Goal: Task Accomplishment & Management: Manage account settings

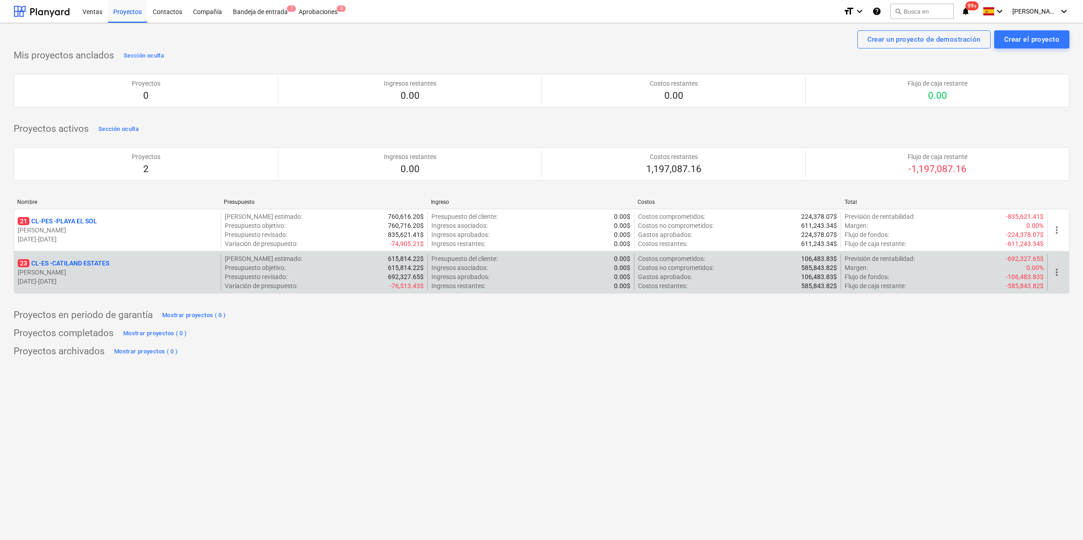
click at [78, 261] on p "23 CL-ES - CATILAND ESTATES" at bounding box center [64, 263] width 92 height 9
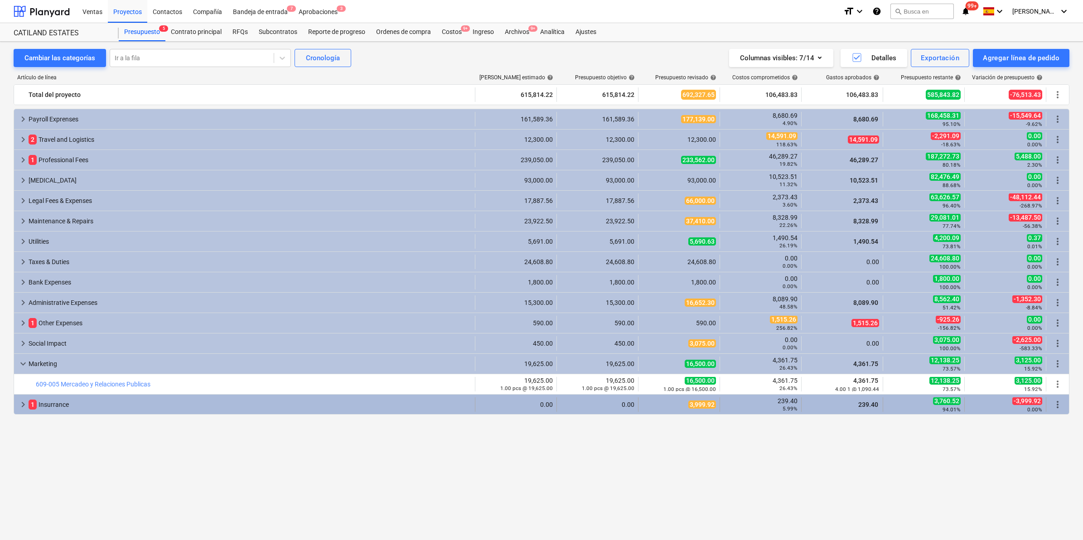
click at [19, 405] on span "keyboard_arrow_right" at bounding box center [23, 404] width 11 height 11
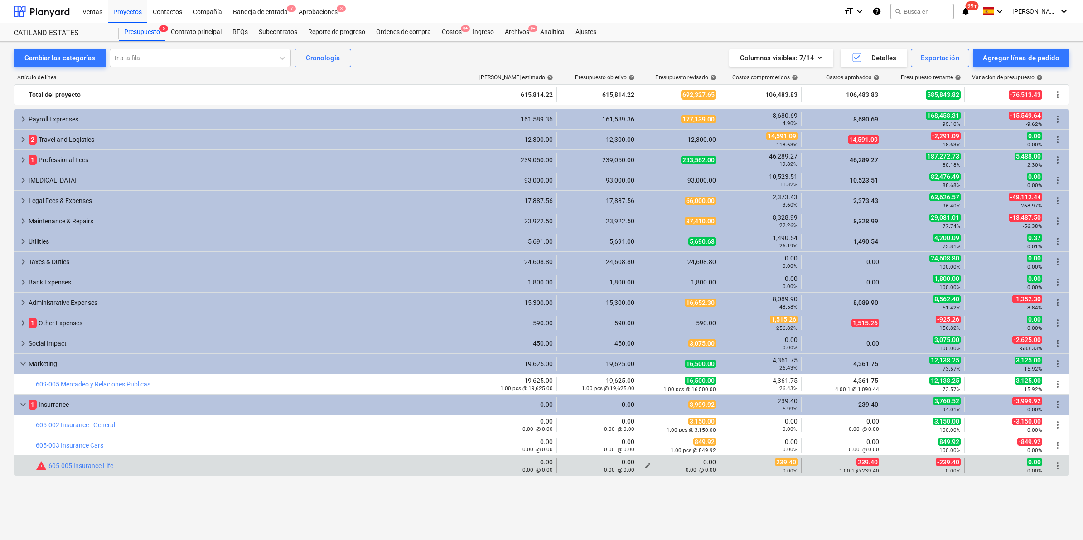
click at [645, 465] on span "edit" at bounding box center [647, 465] width 7 height 7
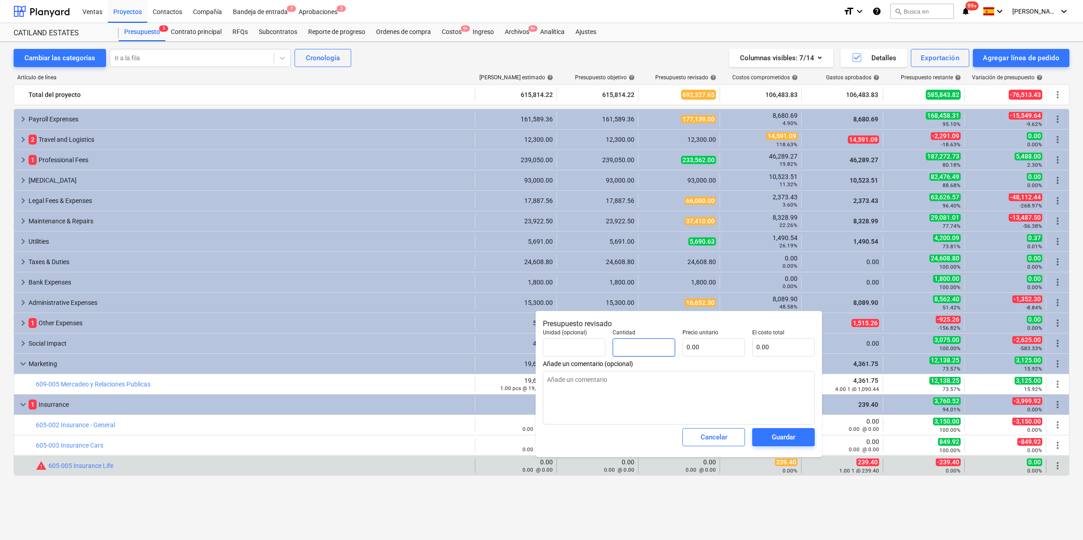
click at [651, 338] on input "text" at bounding box center [643, 347] width 63 height 18
type input "2"
type textarea "x"
type input "23"
type textarea "x"
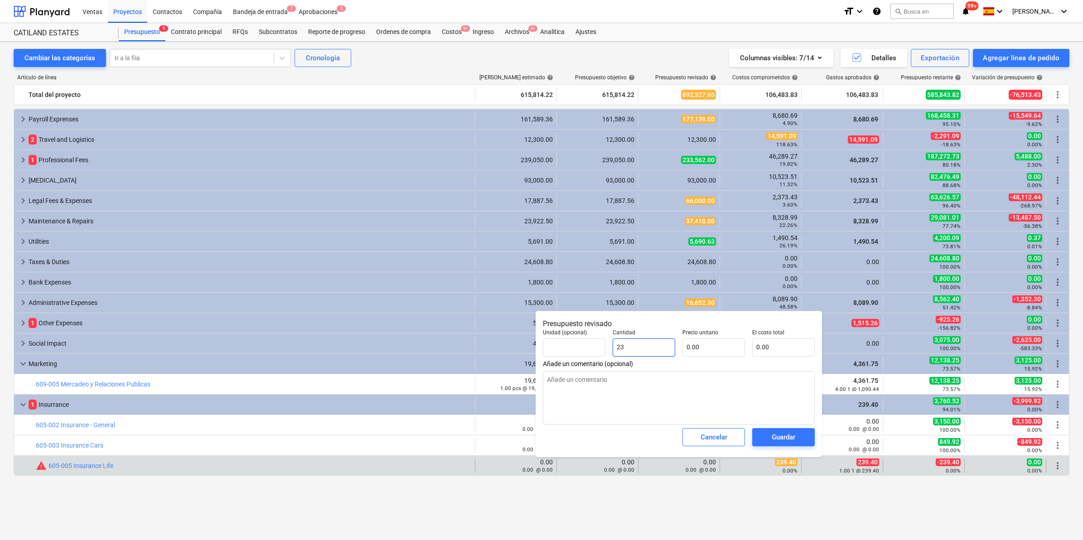
type input "239"
type textarea "x"
type input "2394"
type textarea "x"
type input "2394."
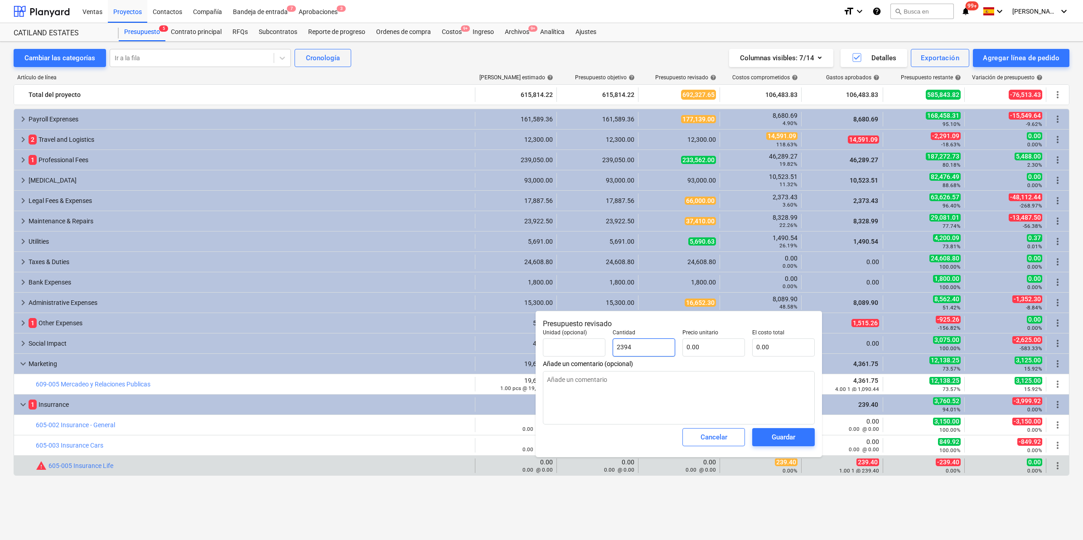
type textarea "x"
type input "2394.0"
type textarea "x"
type input "2394.00"
type textarea "x"
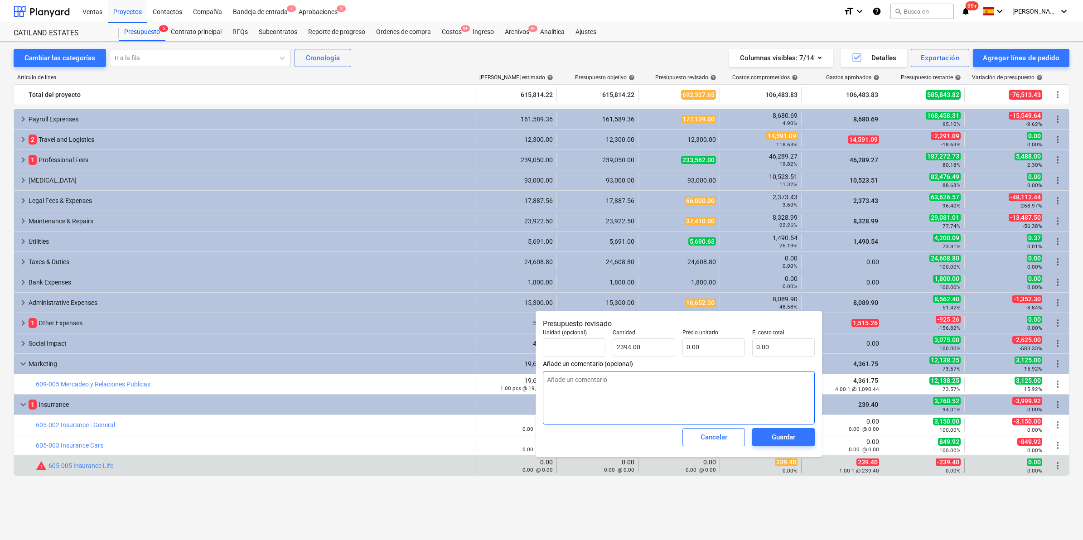
type input "2,394.00"
click at [650, 416] on textarea at bounding box center [679, 397] width 272 height 53
click at [780, 438] on div "Guardar" at bounding box center [783, 437] width 24 height 12
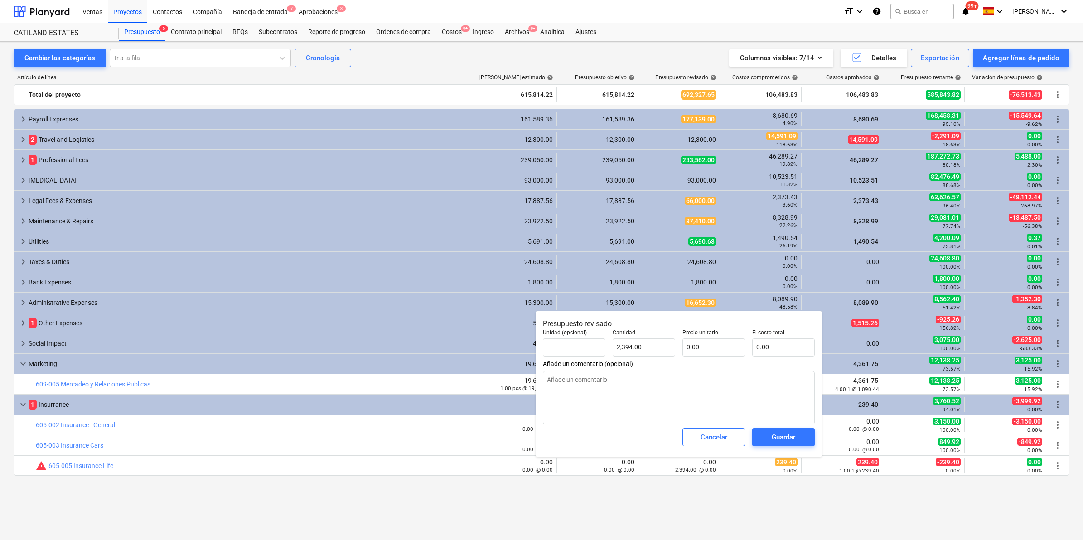
type textarea "x"
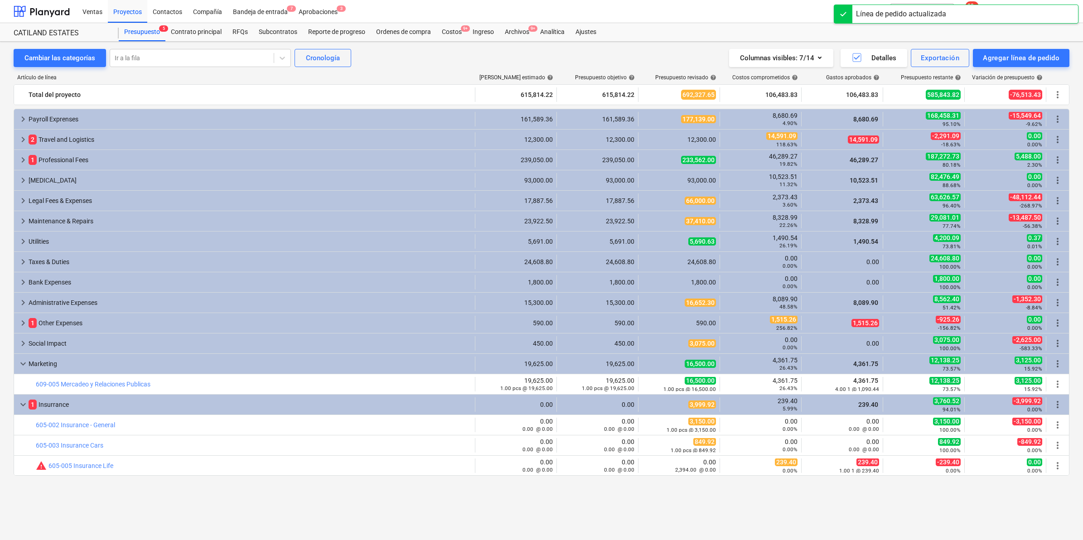
click at [768, 496] on div "keyboard_arrow_right Payroll Exprenses 161,589.36 161,589.36 177,139.00 8,680.6…" at bounding box center [541, 307] width 1055 height 397
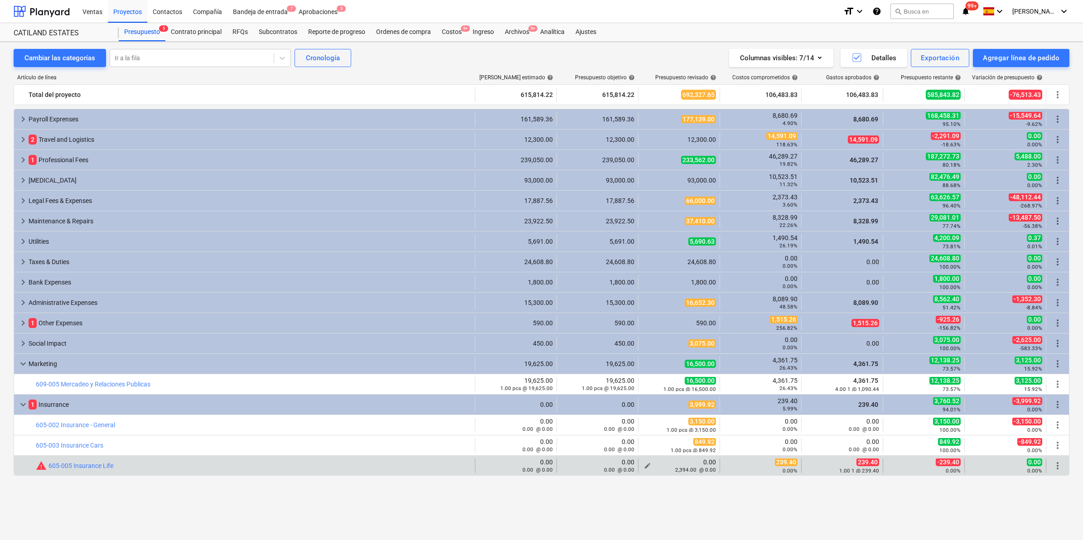
click at [647, 466] on div "2,394.00 @ 0.00" at bounding box center [679, 469] width 74 height 7
click at [646, 463] on span "edit" at bounding box center [647, 465] width 7 height 7
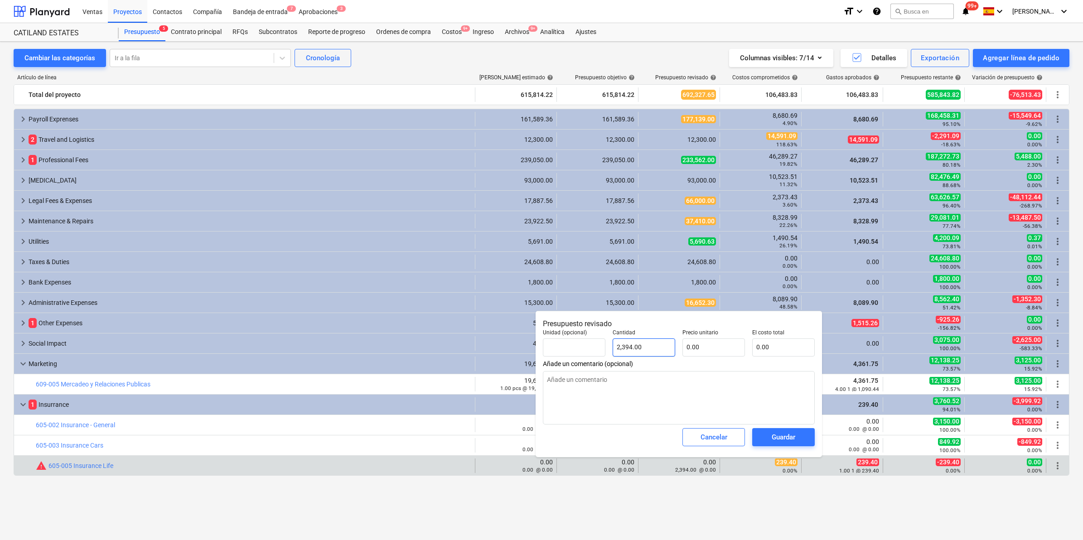
type input "2394"
drag, startPoint x: 644, startPoint y: 346, endPoint x: 602, endPoint y: 346, distance: 41.7
click at [602, 346] on div "Unidad (opcional) Cantidad 2394 Precio unitario 0.00 El costo total 0.00" at bounding box center [678, 343] width 279 height 34
type textarea "x"
type input "0.00"
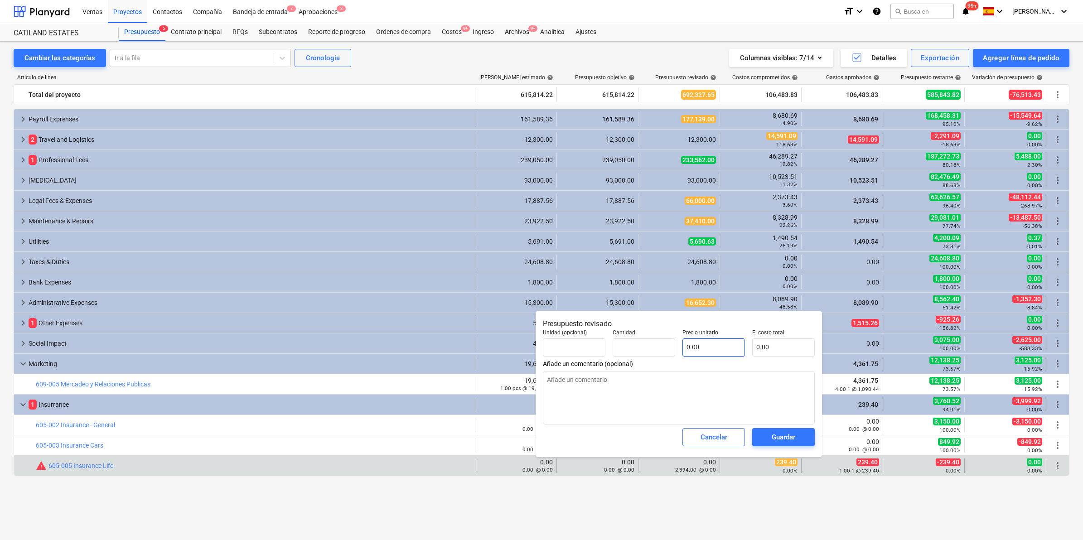
type textarea "x"
click at [721, 349] on input "text" at bounding box center [713, 347] width 63 height 18
paste input "2394"
type input "pcs"
type input "2394"
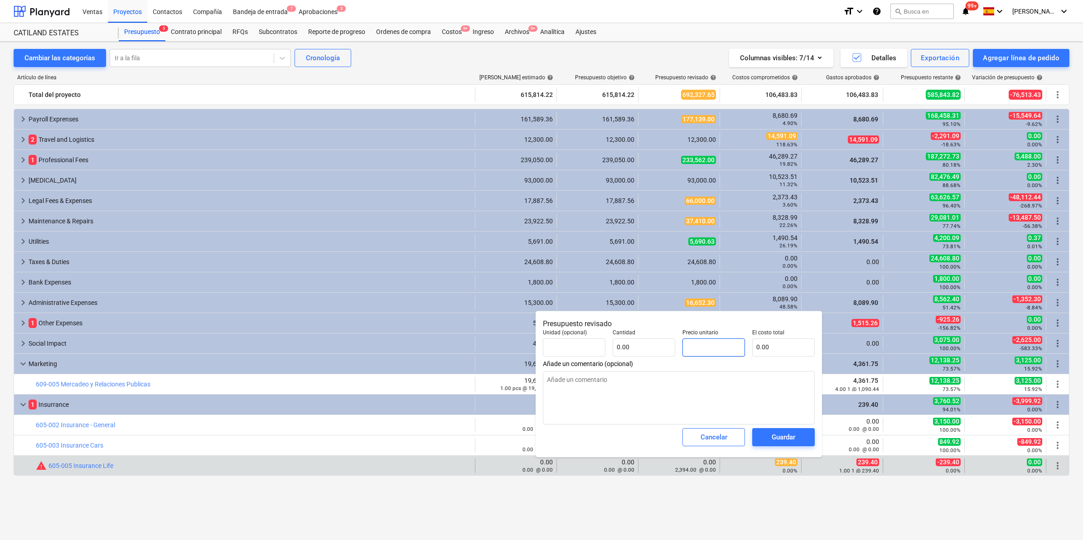
type textarea "x"
type input "1.00"
type input "2,394.00"
type input "2394"
type input "1"
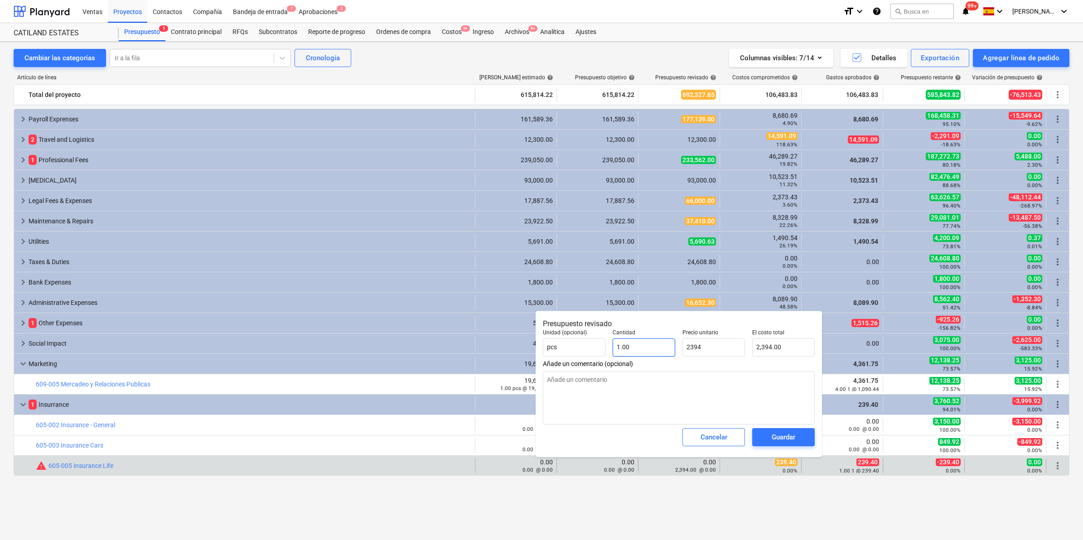
type input "2,394.00"
type textarea "x"
click at [636, 349] on input "1" at bounding box center [643, 347] width 63 height 18
type input "1.00"
type input "2394"
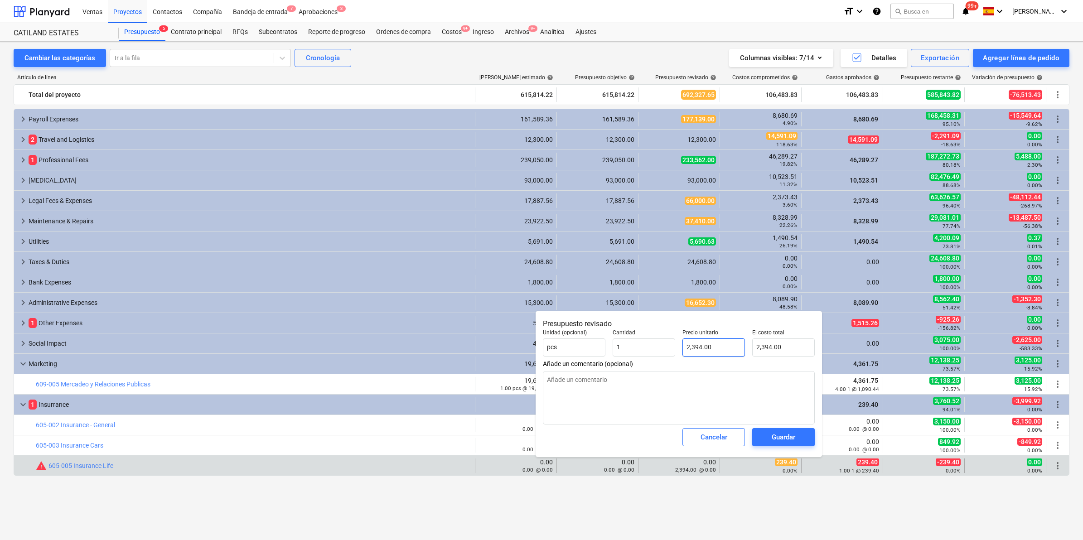
type textarea "x"
drag, startPoint x: 713, startPoint y: 347, endPoint x: 680, endPoint y: 347, distance: 32.2
click at [680, 347] on div "Precio unitario 2394" at bounding box center [714, 343] width 70 height 34
type input "9"
type textarea "x"
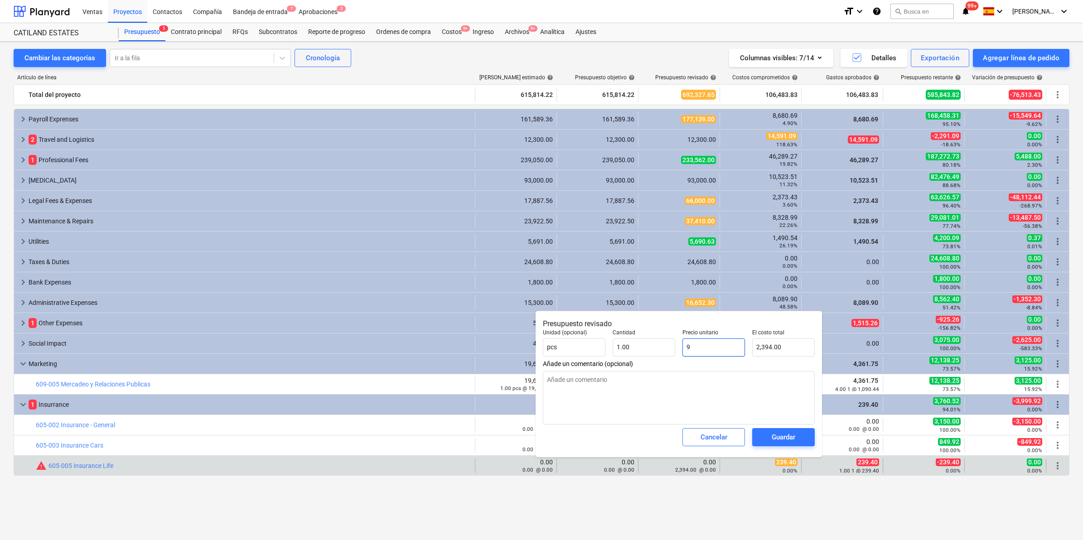
type input "9.00"
type input "93"
type textarea "x"
type input "93.00"
type input "936"
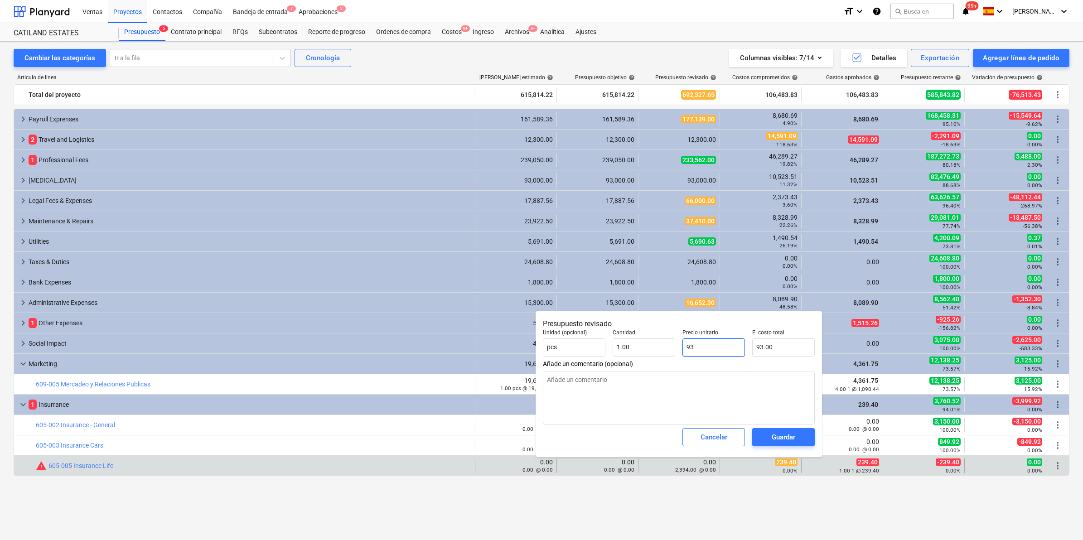
type textarea "x"
type input "936.00"
type input "936."
type textarea "x"
type input "936.4"
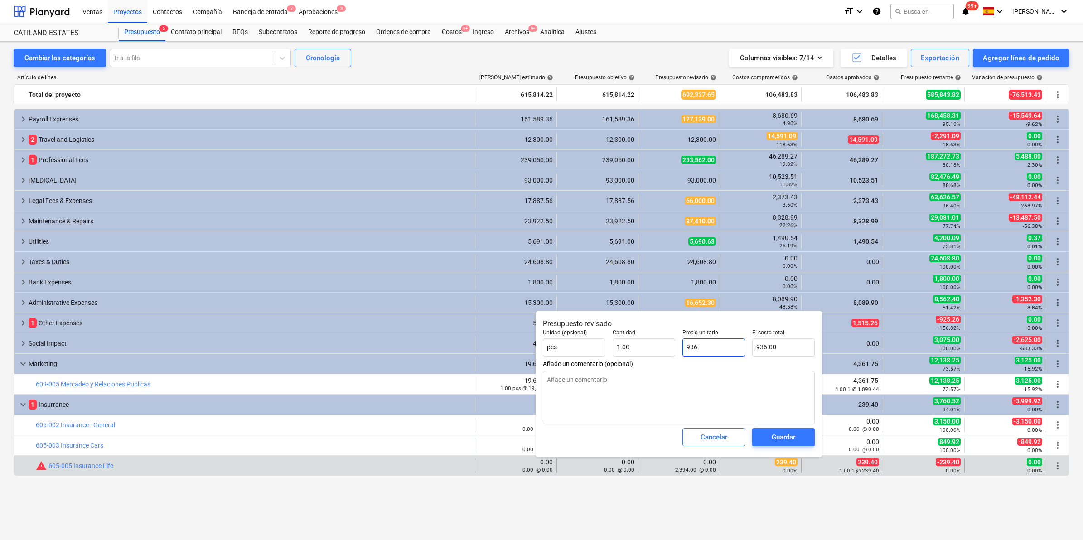
type textarea "x"
type input "936.40"
type textarea "x"
type input "936.40"
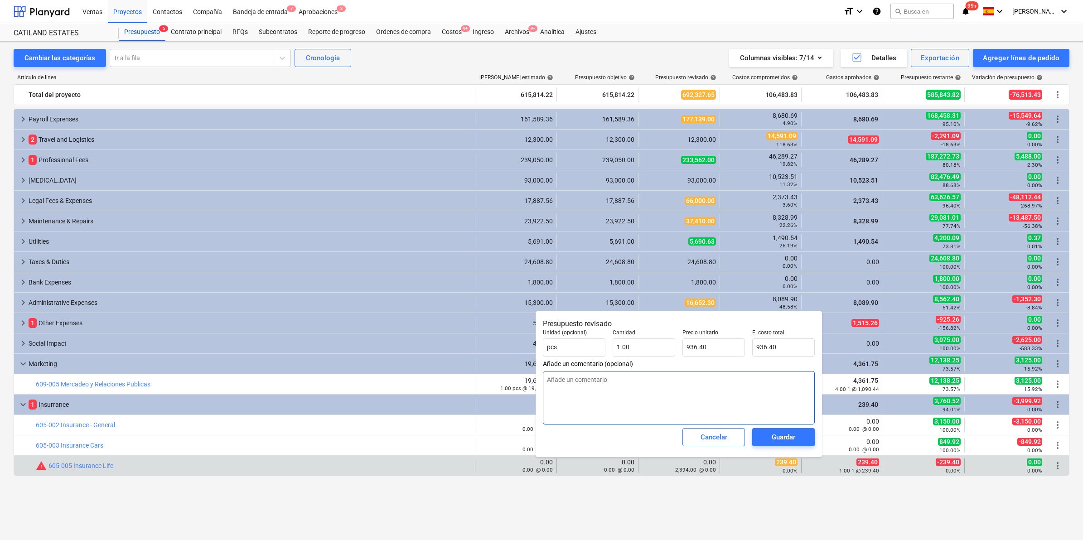
click at [723, 388] on textarea at bounding box center [679, 397] width 272 height 53
click at [780, 441] on div "Guardar" at bounding box center [783, 437] width 24 height 12
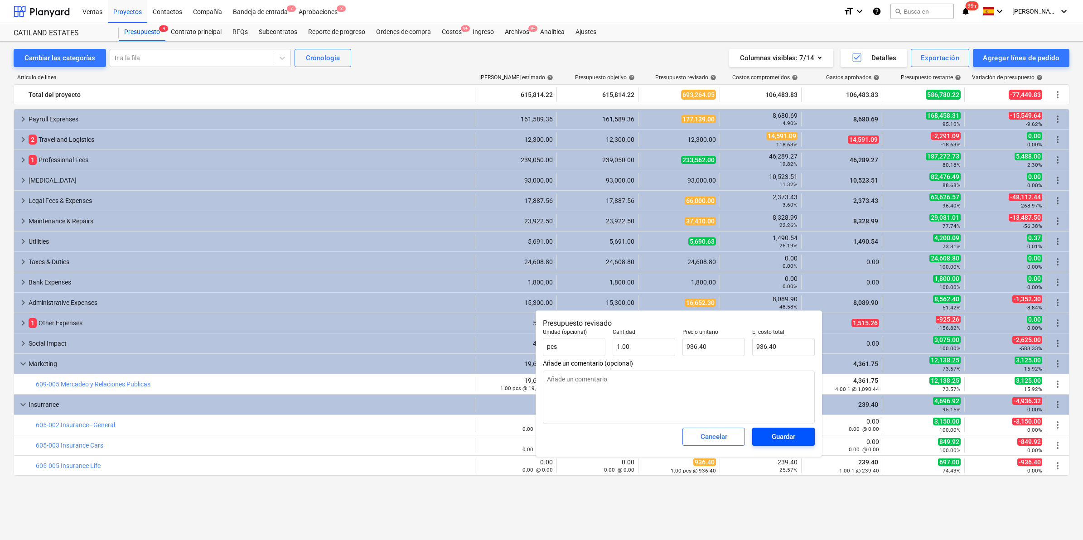
type textarea "x"
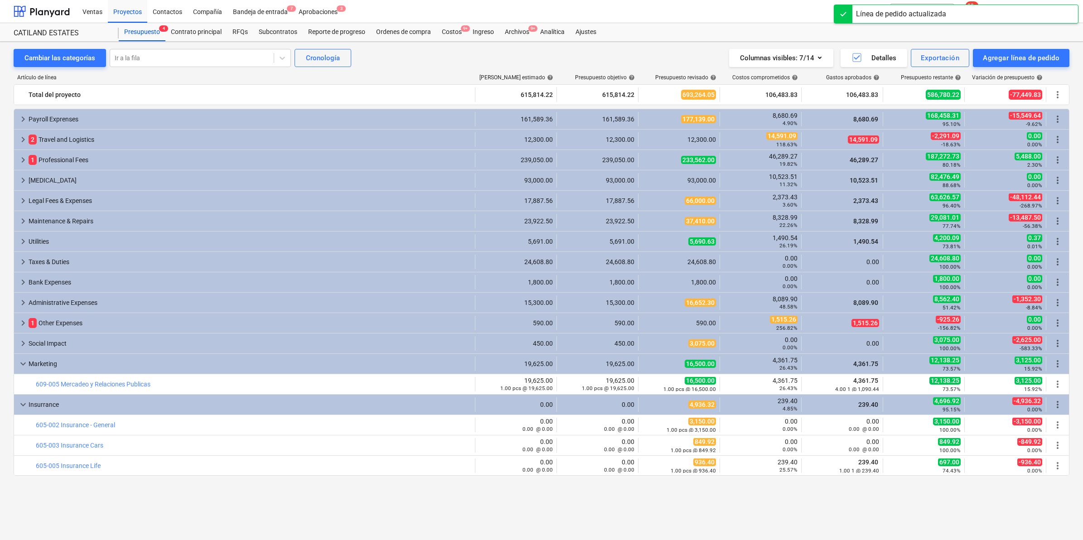
click at [776, 505] on div "keyboard_arrow_right Payroll Exprenses 161,589.36 161,589.36 177,139.00 8,680.6…" at bounding box center [541, 307] width 1055 height 397
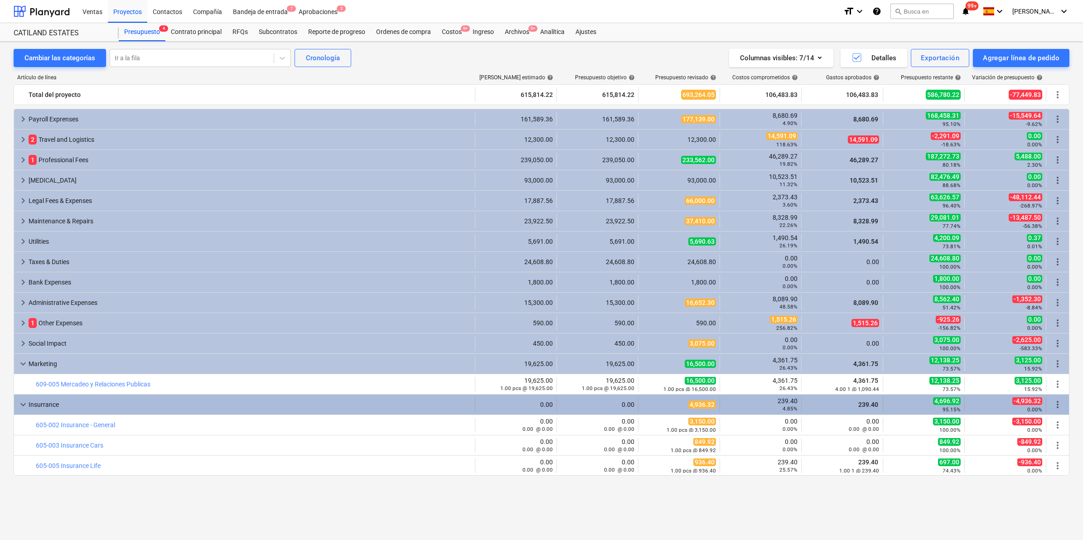
click at [29, 407] on div "keyboard_arrow_down Insurrance" at bounding box center [244, 404] width 461 height 14
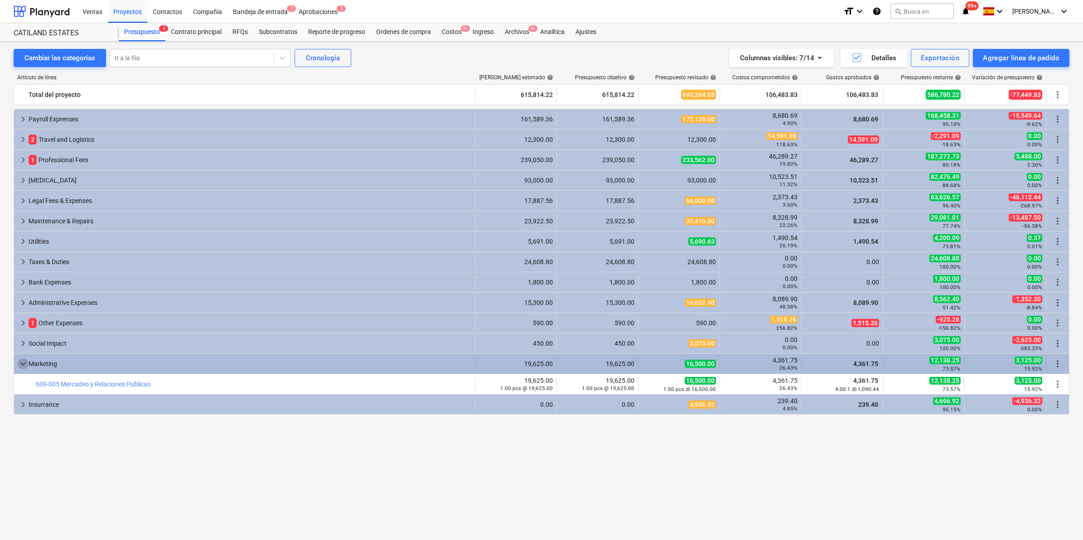
click at [27, 365] on span "keyboard_arrow_down" at bounding box center [23, 363] width 11 height 11
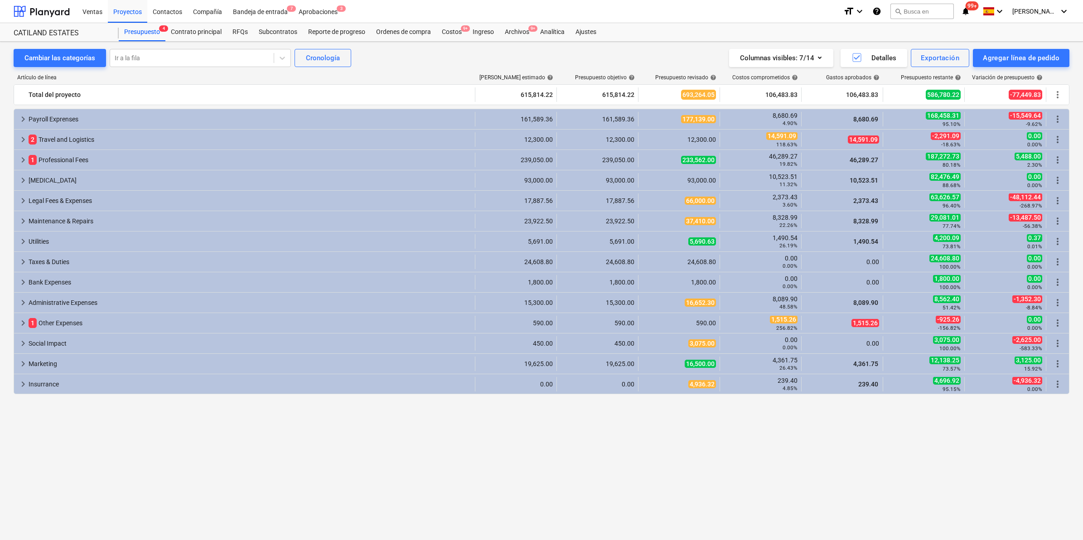
click at [441, 476] on div "keyboard_arrow_right Payroll Exprenses 161,589.36 161,589.36 177,139.00 8,680.6…" at bounding box center [541, 307] width 1055 height 397
